Goal: Task Accomplishment & Management: Manage account settings

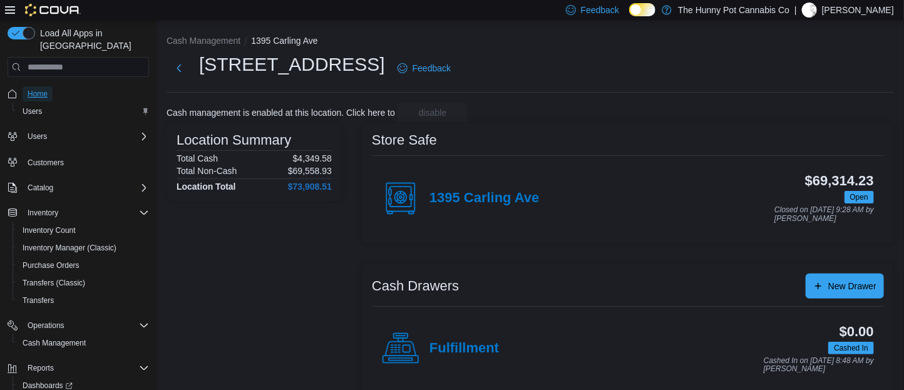
click at [43, 89] on span "Home" at bounding box center [38, 94] width 20 height 10
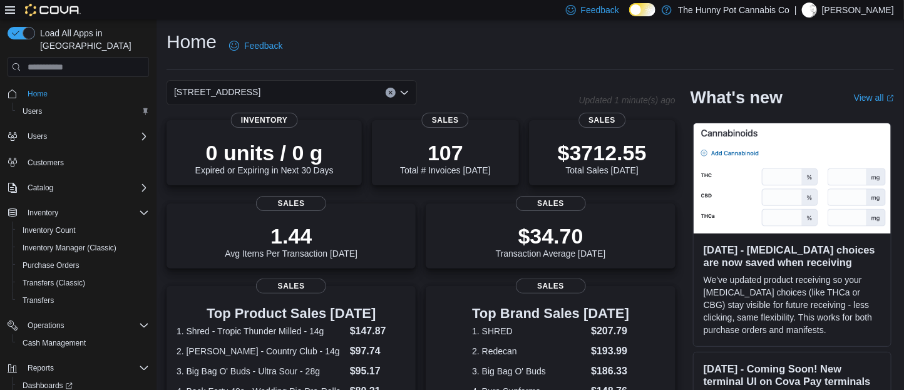
click at [3, 16] on div "Feedback Dark Mode The Hunny Pot Cannabis Co | Marcus Lautenbach" at bounding box center [452, 9] width 904 height 19
click at [5, 13] on icon at bounding box center [10, 10] width 10 height 10
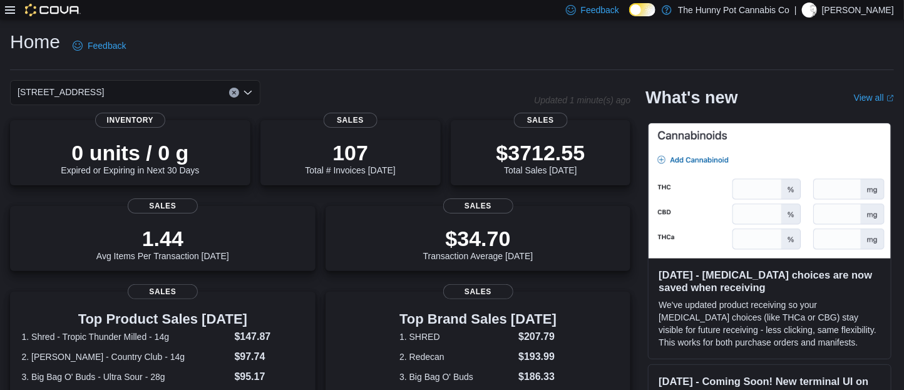
click at [9, 9] on icon at bounding box center [10, 10] width 10 height 10
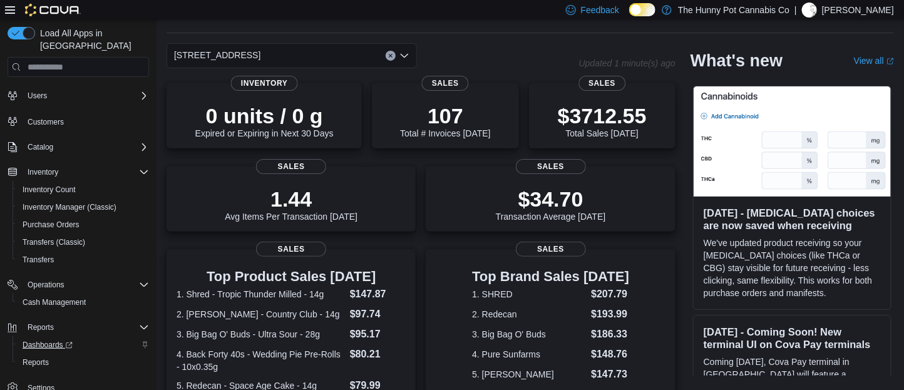
scroll to position [149, 0]
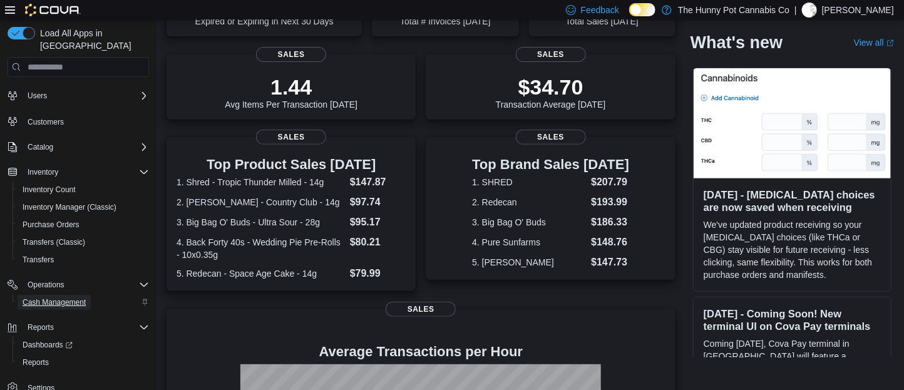
click at [59, 298] on span "Cash Management" at bounding box center [54, 303] width 63 height 10
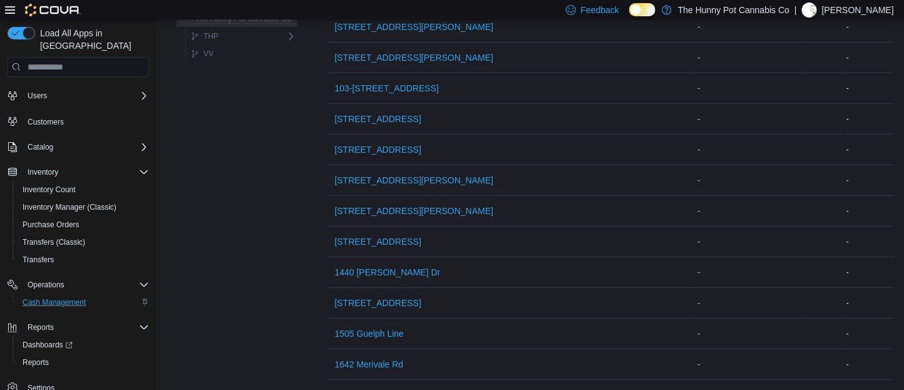
scroll to position [41, 0]
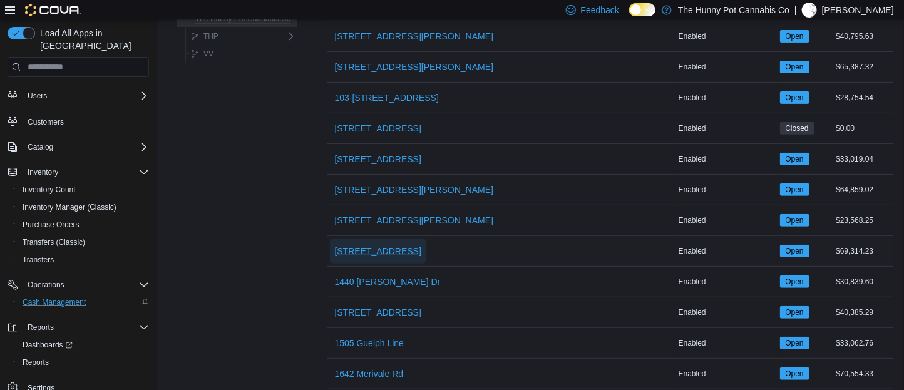
click at [378, 252] on span "[STREET_ADDRESS]" at bounding box center [378, 251] width 86 height 13
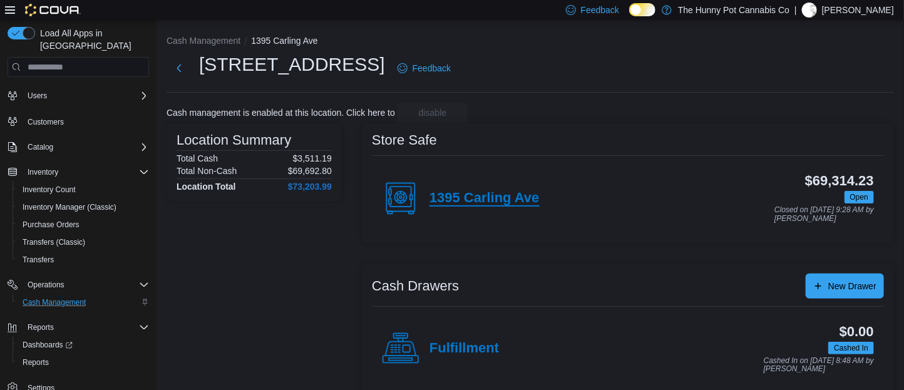
click at [485, 196] on h4 "1395 Carling Ave" at bounding box center [485, 198] width 110 height 16
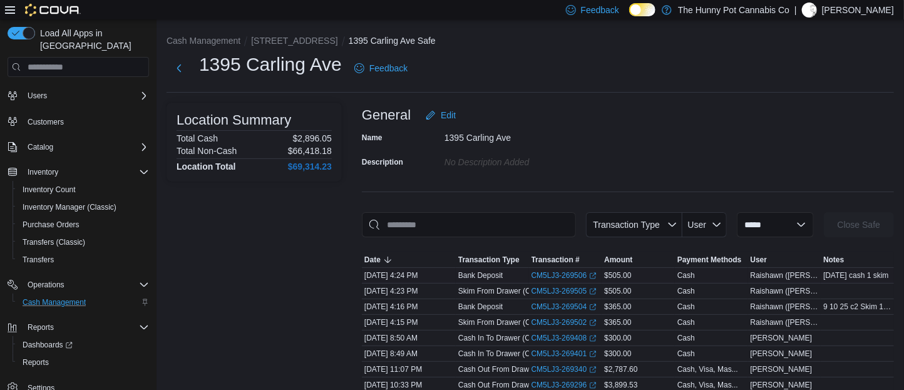
click at [849, 277] on span "[DATE] cash 1 skim" at bounding box center [856, 276] width 65 height 10
click at [569, 273] on link "CM5LJ3-269506 (opens in a new tab or window)" at bounding box center [565, 276] width 66 height 10
click at [177, 67] on button "Next" at bounding box center [179, 67] width 25 height 25
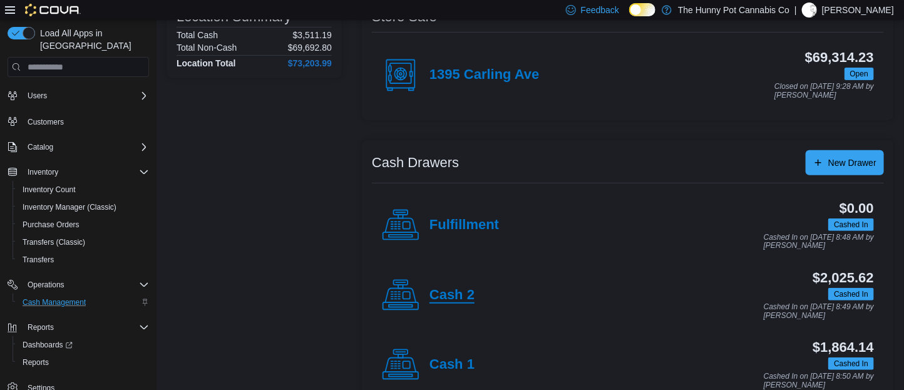
scroll to position [125, 0]
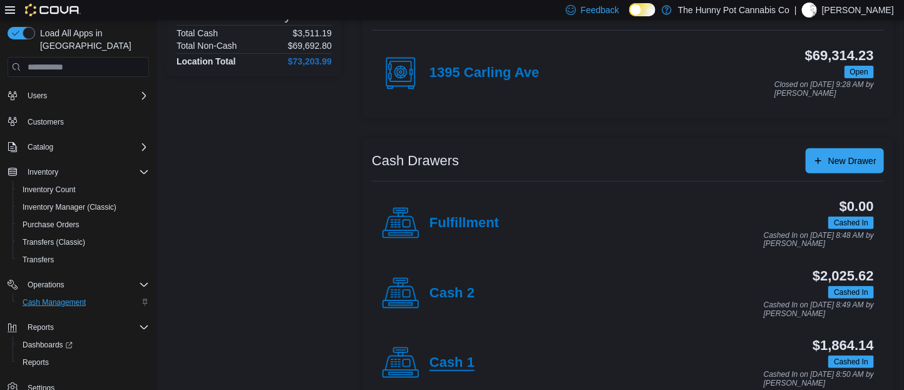
click at [453, 361] on h4 "Cash 1" at bounding box center [452, 363] width 45 height 16
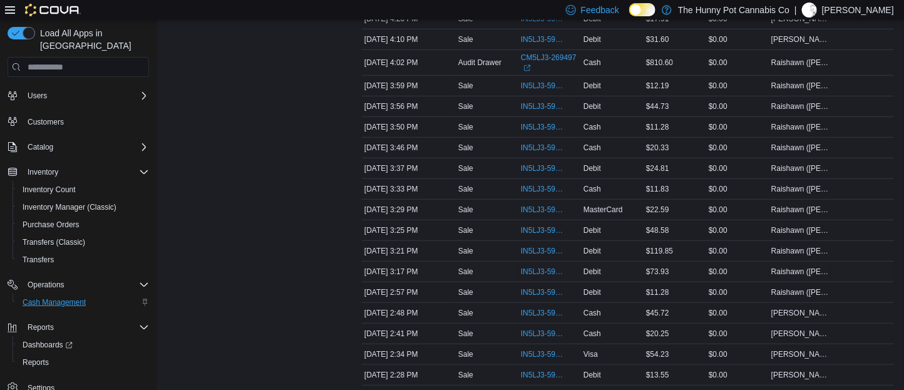
scroll to position [286, 0]
click at [542, 93] on span "IN5LJ3-5948707" at bounding box center [550, 85] width 58 height 15
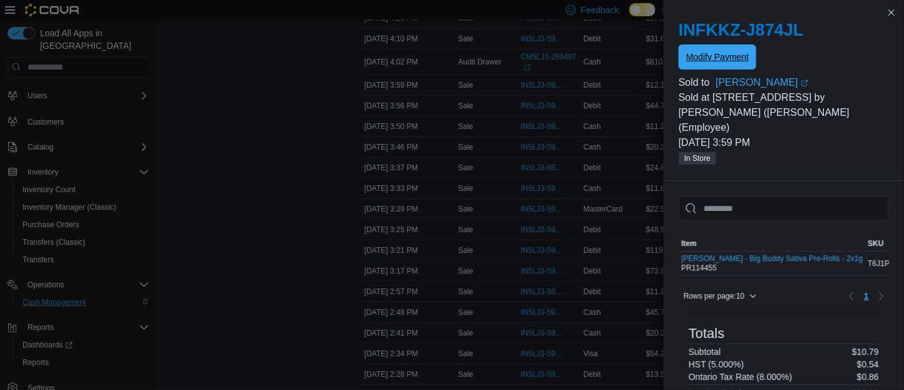
click at [736, 60] on span "Modify Payment" at bounding box center [717, 57] width 63 height 13
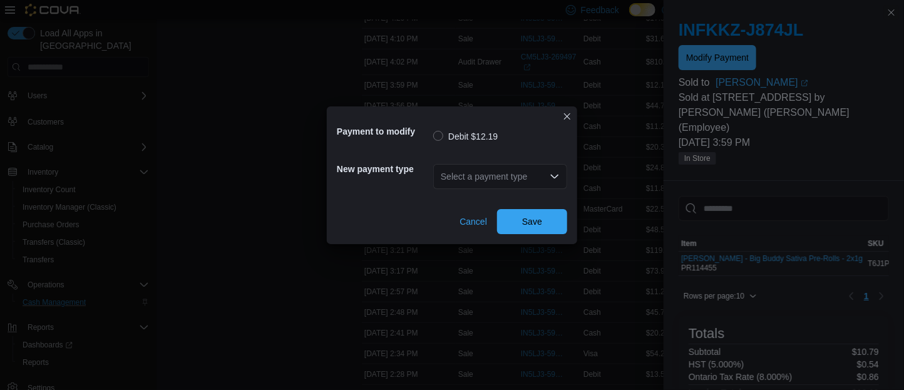
click at [514, 176] on div "Select a payment type" at bounding box center [500, 176] width 134 height 25
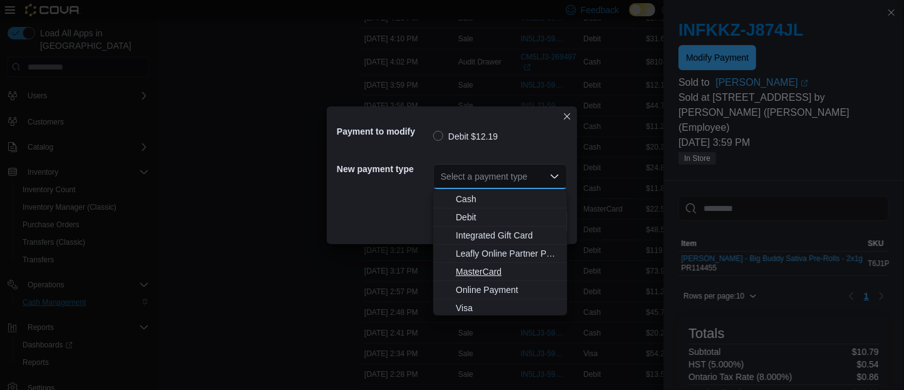
click at [488, 272] on span "MasterCard" at bounding box center [508, 272] width 104 height 13
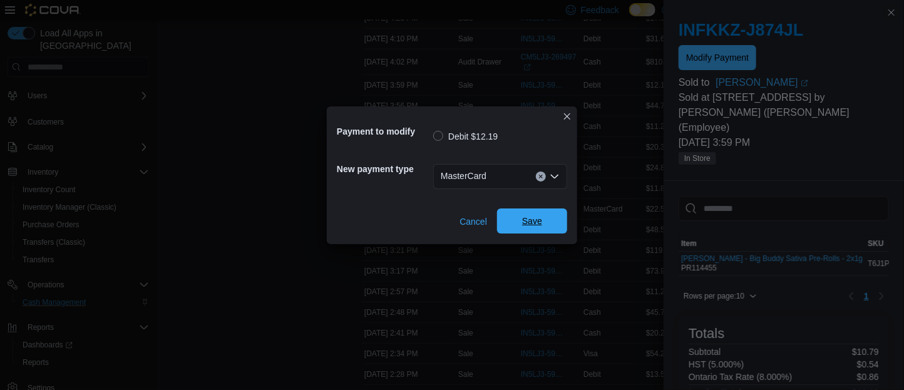
click at [526, 226] on span "Save" at bounding box center [532, 221] width 20 height 13
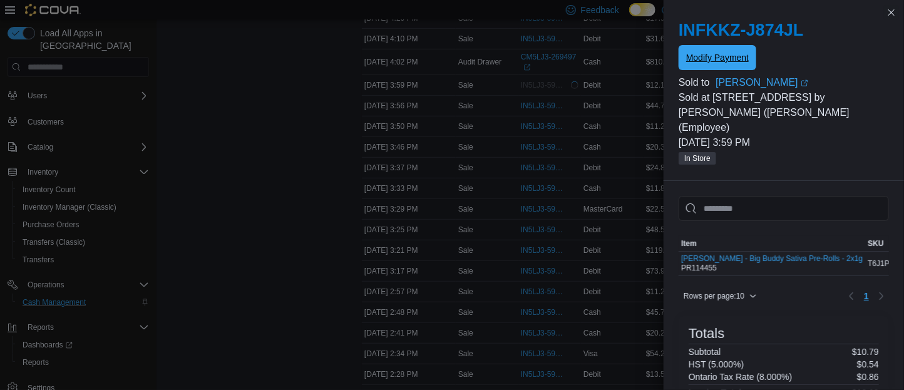
scroll to position [0, 0]
click at [893, 11] on button "Close this dialog" at bounding box center [891, 11] width 15 height 15
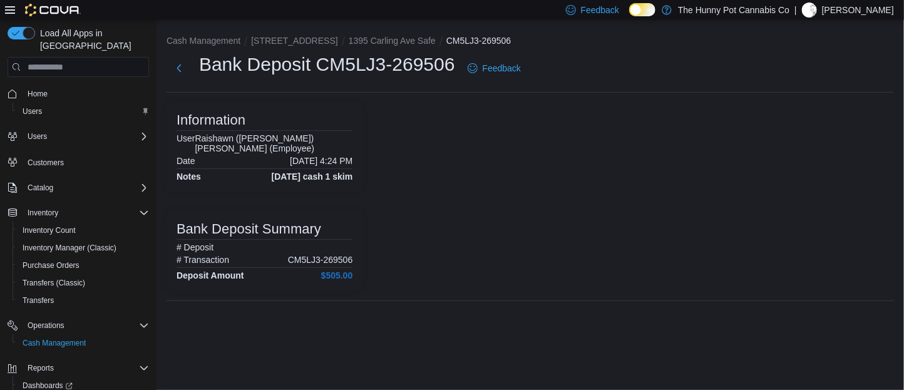
drag, startPoint x: 346, startPoint y: 174, endPoint x: 190, endPoint y: 179, distance: 156.0
click at [160, 169] on div "Cash Management [STREET_ADDRESS] Safe CM5LJ3-269506 Bank Deposit CM5LJ3-269506 …" at bounding box center [531, 170] width 748 height 302
click at [341, 202] on div "Information User Raishawn ([PERSON_NAME] (Employee) Date [DATE] 4:24 PM Notes […" at bounding box center [265, 197] width 196 height 188
drag, startPoint x: 210, startPoint y: 179, endPoint x: 325, endPoint y: 189, distance: 115.7
click at [324, 186] on div "Information User [PERSON_NAME] ([PERSON_NAME] (Employee) Date [DATE] 4:24 PM No…" at bounding box center [265, 147] width 196 height 89
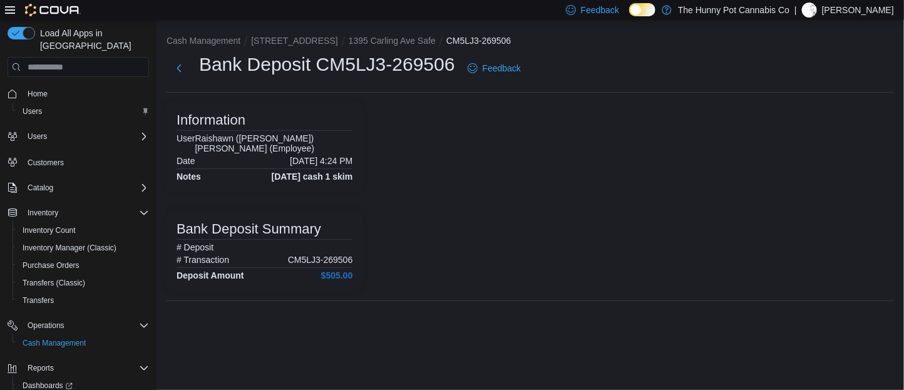
click at [328, 190] on div "Information User [PERSON_NAME] ([PERSON_NAME] (Employee) Date [DATE] 4:24 PM No…" at bounding box center [265, 147] width 196 height 89
drag, startPoint x: 258, startPoint y: 173, endPoint x: 340, endPoint y: 182, distance: 82.5
click at [340, 182] on div "Information User [PERSON_NAME] ([PERSON_NAME] (Employee) Date [DATE] 4:24 PM No…" at bounding box center [265, 147] width 196 height 89
click at [334, 194] on div "Information User Raishawn ([PERSON_NAME] (Employee) Date [DATE] 4:24 PM Notes […" at bounding box center [265, 197] width 196 height 188
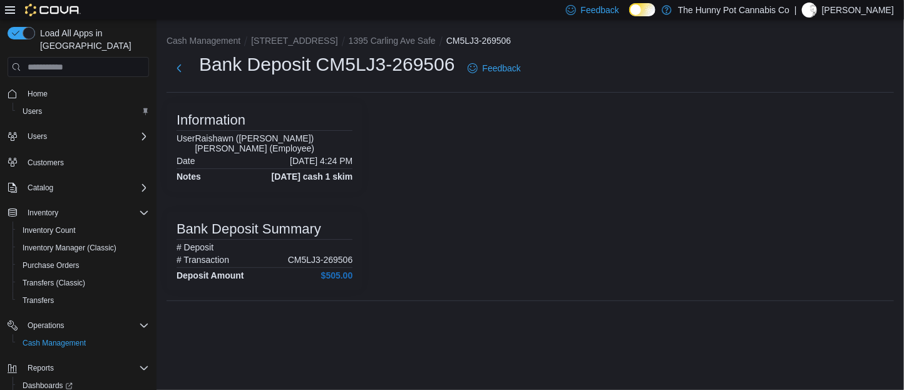
drag, startPoint x: 338, startPoint y: 189, endPoint x: 178, endPoint y: 190, distance: 159.7
click at [178, 190] on div "Information User [PERSON_NAME] ([PERSON_NAME] (Employee) Date [DATE] 4:24 PM No…" at bounding box center [265, 147] width 196 height 89
drag, startPoint x: 310, startPoint y: 64, endPoint x: 205, endPoint y: 81, distance: 106.7
click at [205, 81] on div "Bank Deposit CM5LJ3-269506 Feedback" at bounding box center [347, 68] width 360 height 33
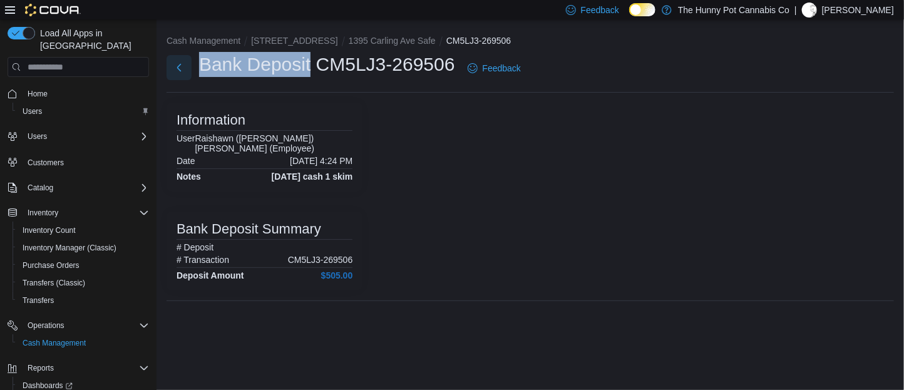
click at [180, 70] on button "Next" at bounding box center [179, 67] width 25 height 25
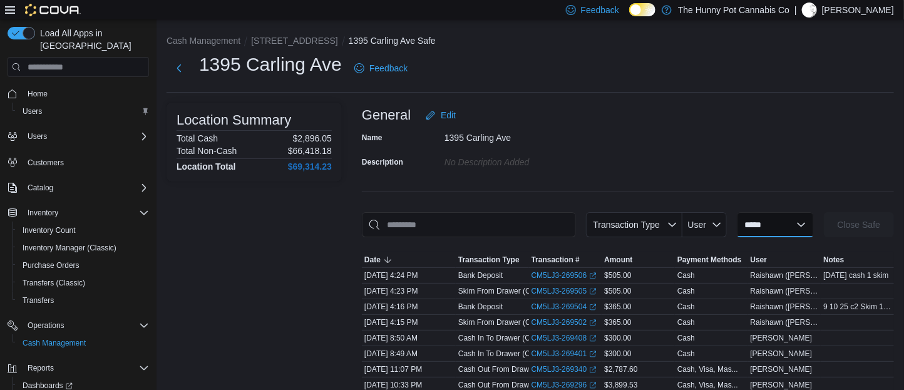
click at [803, 224] on select "**********" at bounding box center [775, 224] width 77 height 25
select select "**********"
click at [737, 212] on select "**********" at bounding box center [775, 224] width 77 height 25
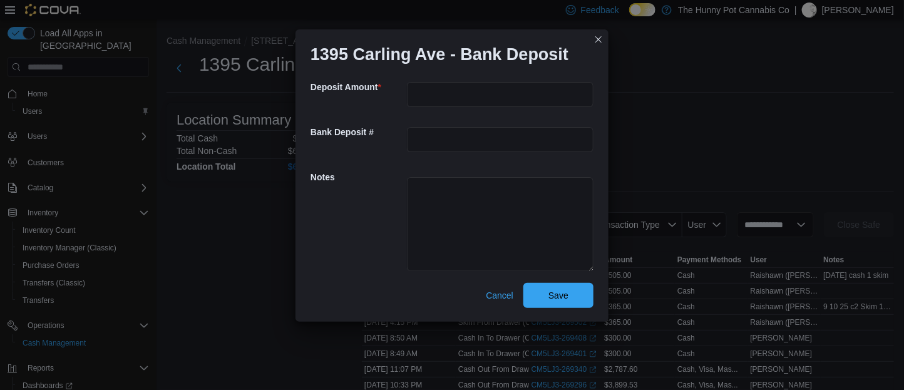
scroll to position [3, 0]
click at [448, 73] on div "Deposit Amount *" at bounding box center [452, 93] width 283 height 45
click at [455, 87] on input "number" at bounding box center [500, 93] width 187 height 25
click at [473, 196] on textarea at bounding box center [500, 224] width 187 height 94
click at [494, 93] on input "number" at bounding box center [500, 93] width 187 height 25
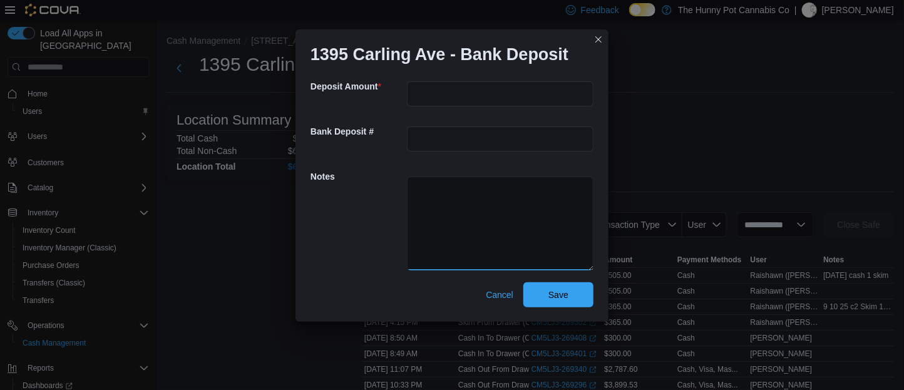
click at [490, 209] on textarea at bounding box center [500, 224] width 187 height 94
click at [477, 98] on input "number" at bounding box center [500, 93] width 187 height 25
click at [487, 258] on textarea at bounding box center [500, 224] width 187 height 94
click at [505, 296] on span "Cancel" at bounding box center [500, 295] width 28 height 13
select select
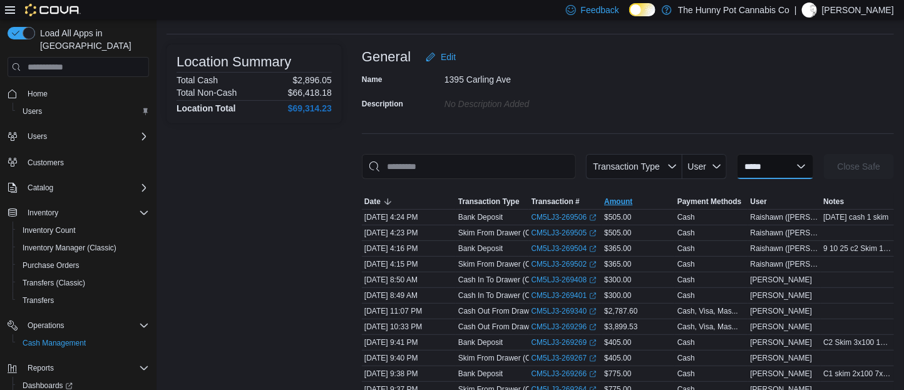
scroll to position [0, 0]
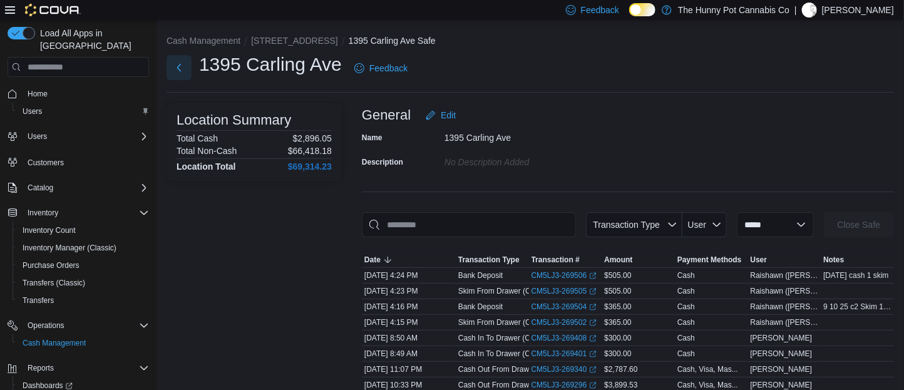
click at [174, 73] on button "Next" at bounding box center [179, 67] width 25 height 25
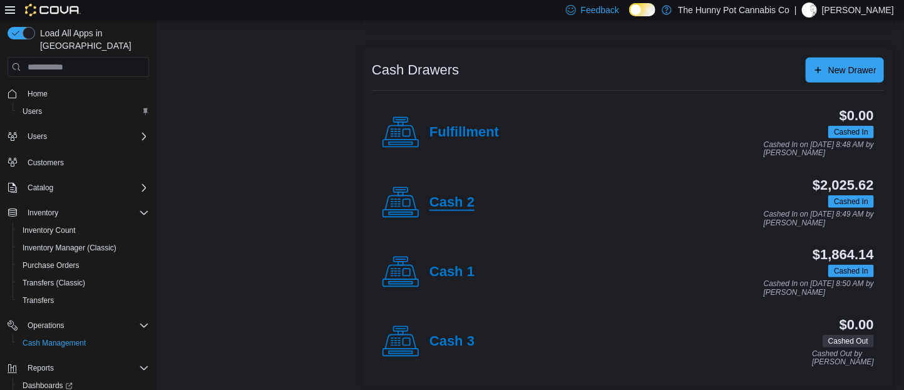
click at [460, 209] on h4 "Cash 2" at bounding box center [452, 203] width 45 height 16
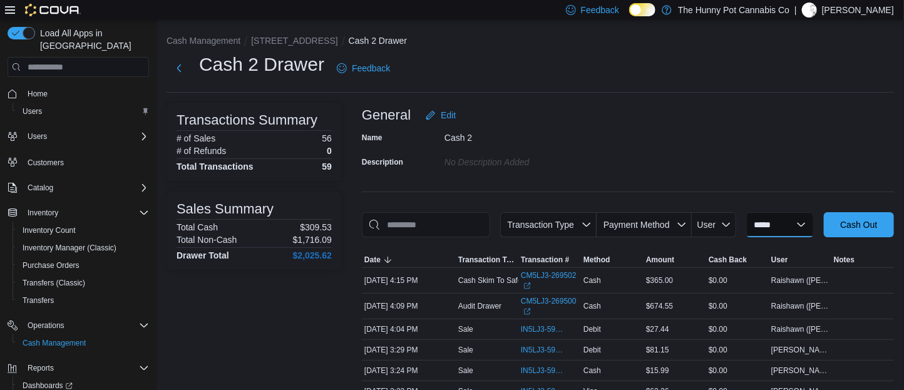
click at [747, 237] on select "**********" at bounding box center [781, 224] width 68 height 25
click at [564, 130] on div "Cash 2" at bounding box center [529, 135] width 168 height 15
click at [187, 72] on button "Next" at bounding box center [179, 67] width 25 height 25
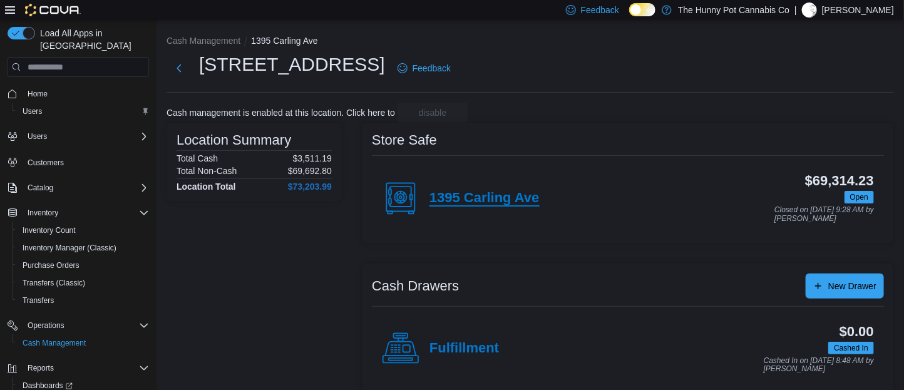
drag, startPoint x: 457, startPoint y: 182, endPoint x: 458, endPoint y: 190, distance: 8.2
click at [458, 190] on div "1395 Carling Ave" at bounding box center [461, 199] width 158 height 38
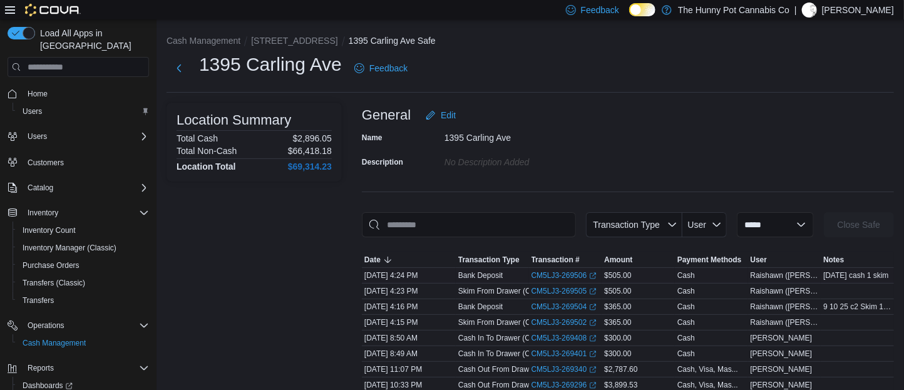
drag, startPoint x: 832, startPoint y: 267, endPoint x: 844, endPoint y: 268, distance: 12.5
click at [844, 268] on div "[DATE] cash 1 skim" at bounding box center [857, 275] width 73 height 15
click at [851, 274] on span "[DATE] cash 1 skim" at bounding box center [856, 276] width 65 height 10
click at [182, 69] on button "Next" at bounding box center [179, 67] width 25 height 25
